Goal: Use online tool/utility: Utilize a website feature to perform a specific function

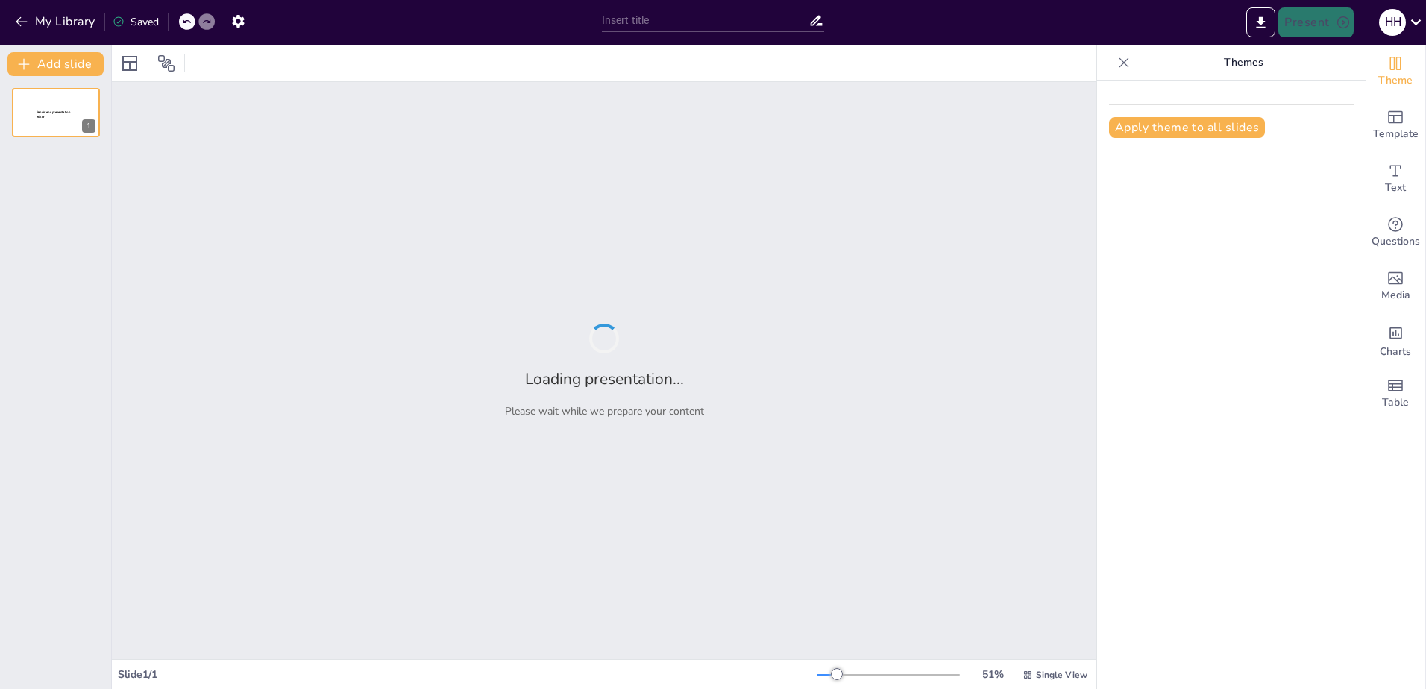
type input "Imported Rabo_SmartPin_Presentatie_Quiz.pptx"
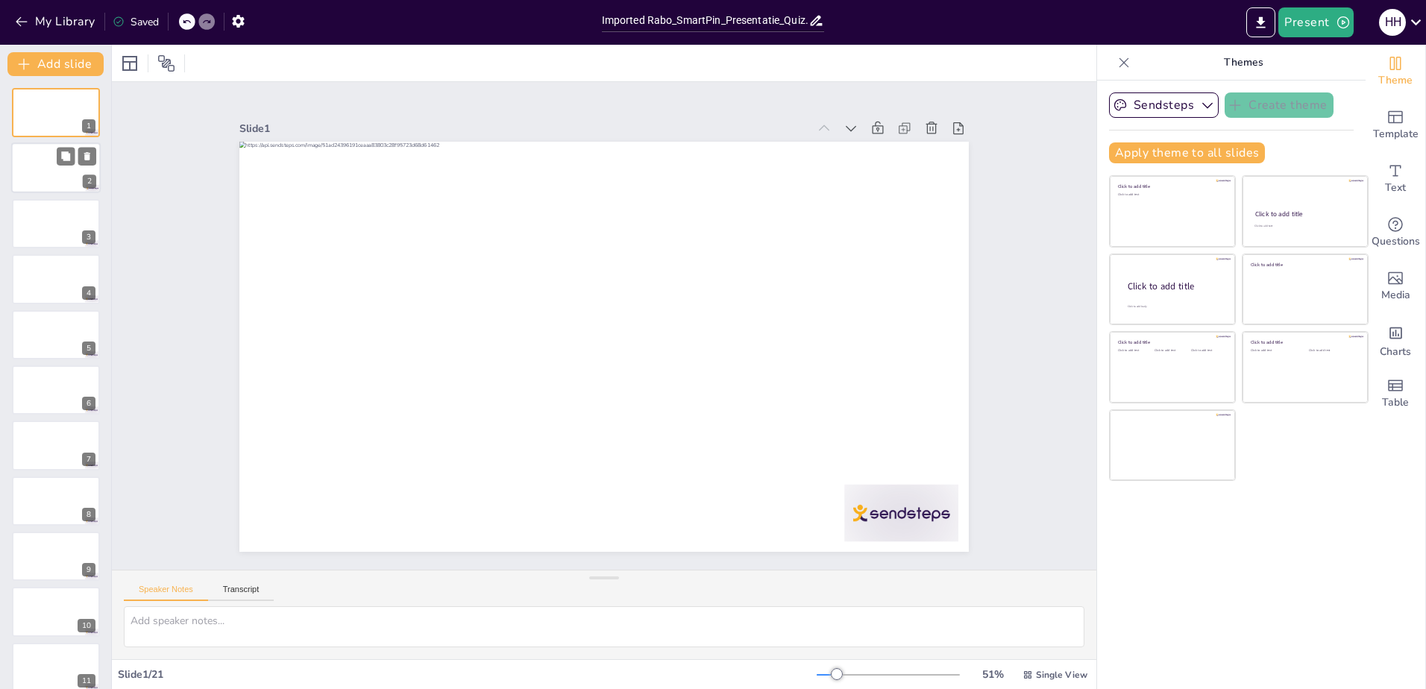
click at [31, 178] on div at bounding box center [56, 168] width 90 height 51
click at [30, 226] on div at bounding box center [56, 223] width 90 height 51
click at [32, 283] on div at bounding box center [56, 279] width 90 height 51
click at [34, 330] on div at bounding box center [56, 335] width 90 height 51
click at [37, 391] on div at bounding box center [56, 390] width 90 height 51
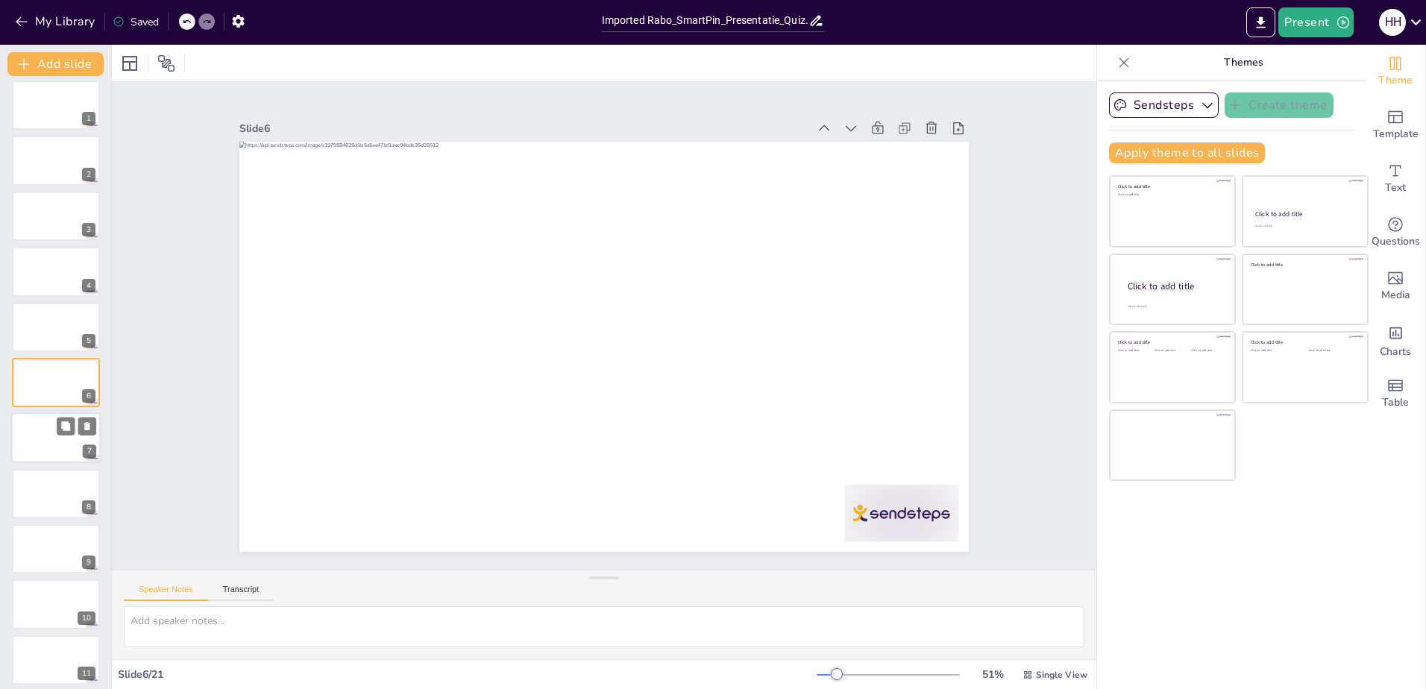
click at [37, 447] on div at bounding box center [56, 438] width 90 height 51
click at [28, 549] on div at bounding box center [56, 549] width 90 height 51
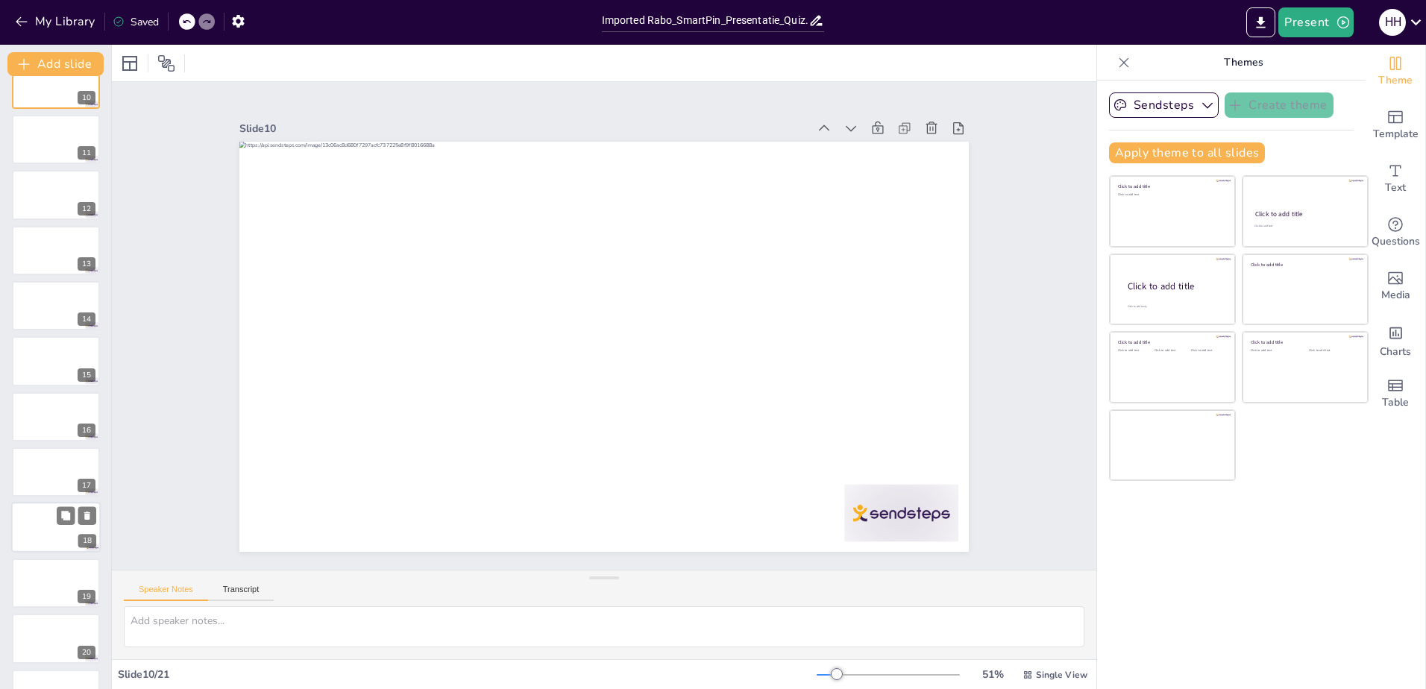
click at [37, 532] on div at bounding box center [56, 528] width 90 height 51
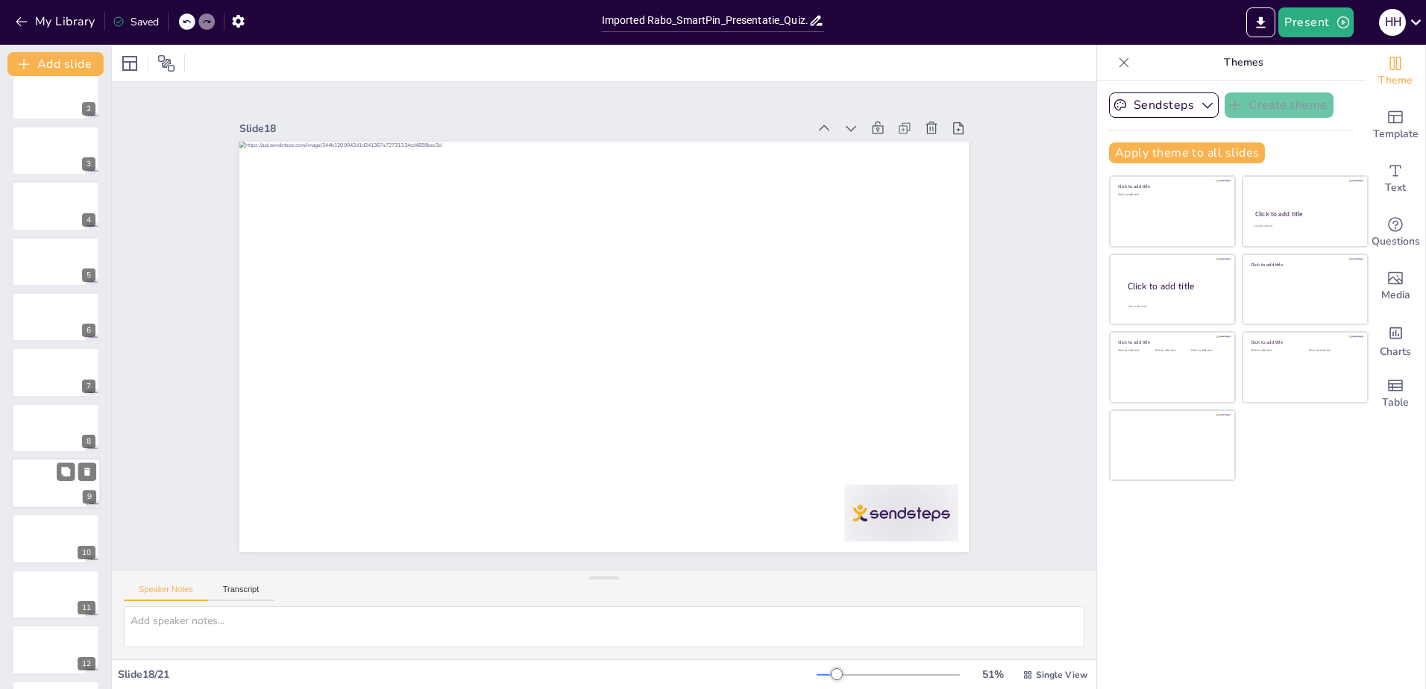
scroll to position [0, 0]
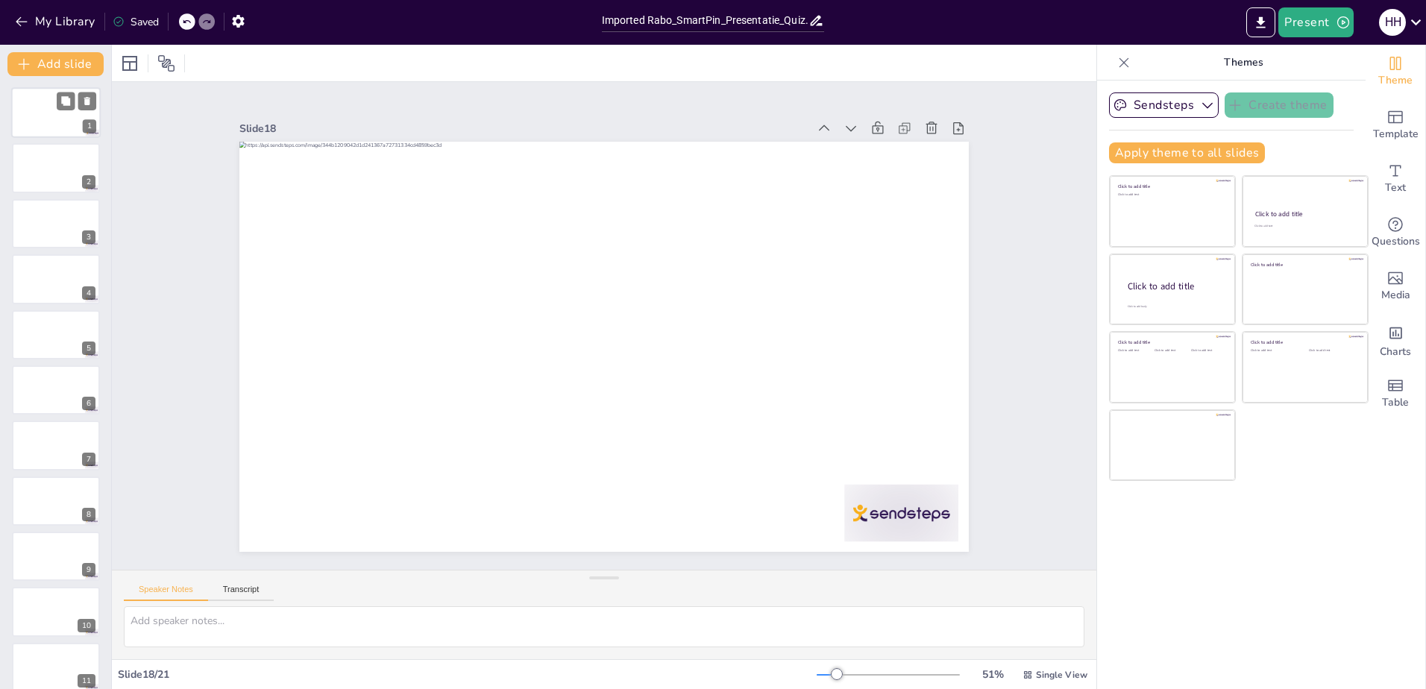
click at [34, 117] on div at bounding box center [56, 112] width 90 height 51
click at [1200, 106] on icon "button" at bounding box center [1207, 105] width 15 height 15
click at [1346, 127] on div "Sendsteps Create theme Apply theme to all slides Click to add title Click to ad…" at bounding box center [1231, 385] width 269 height 609
